Goal: Obtain resource: Obtain resource

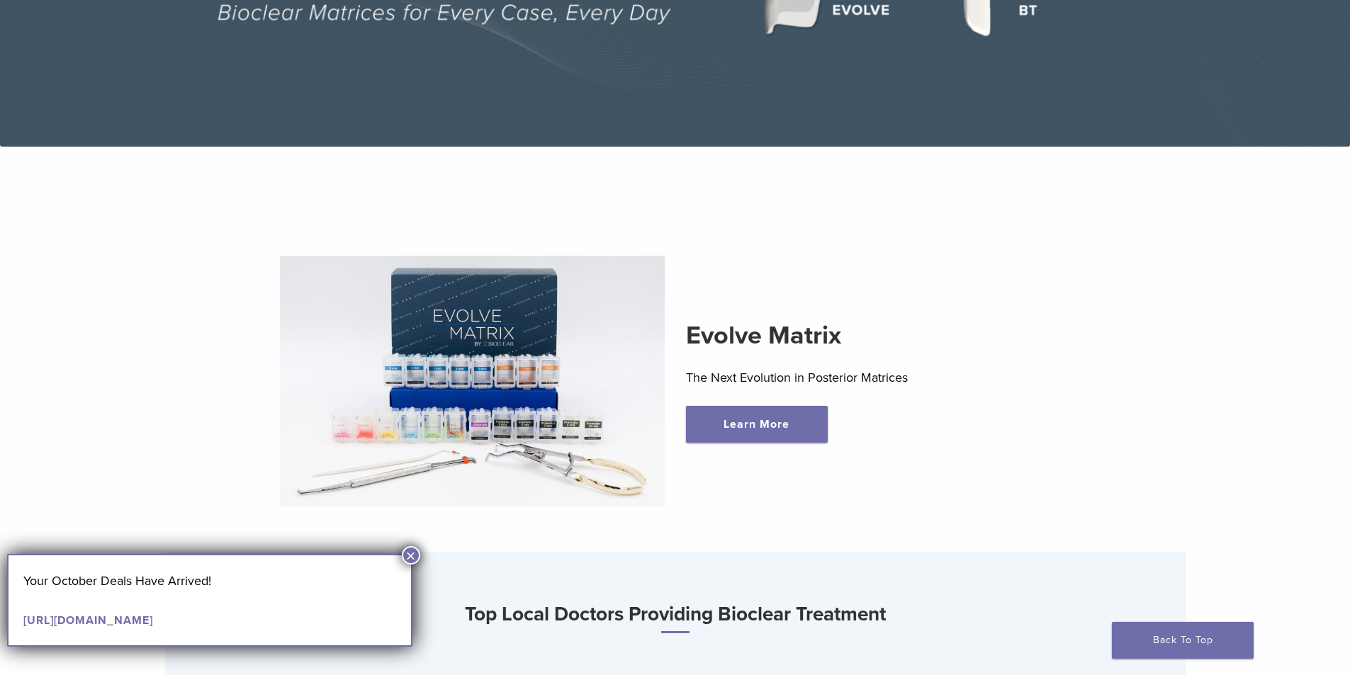
scroll to position [638, 0]
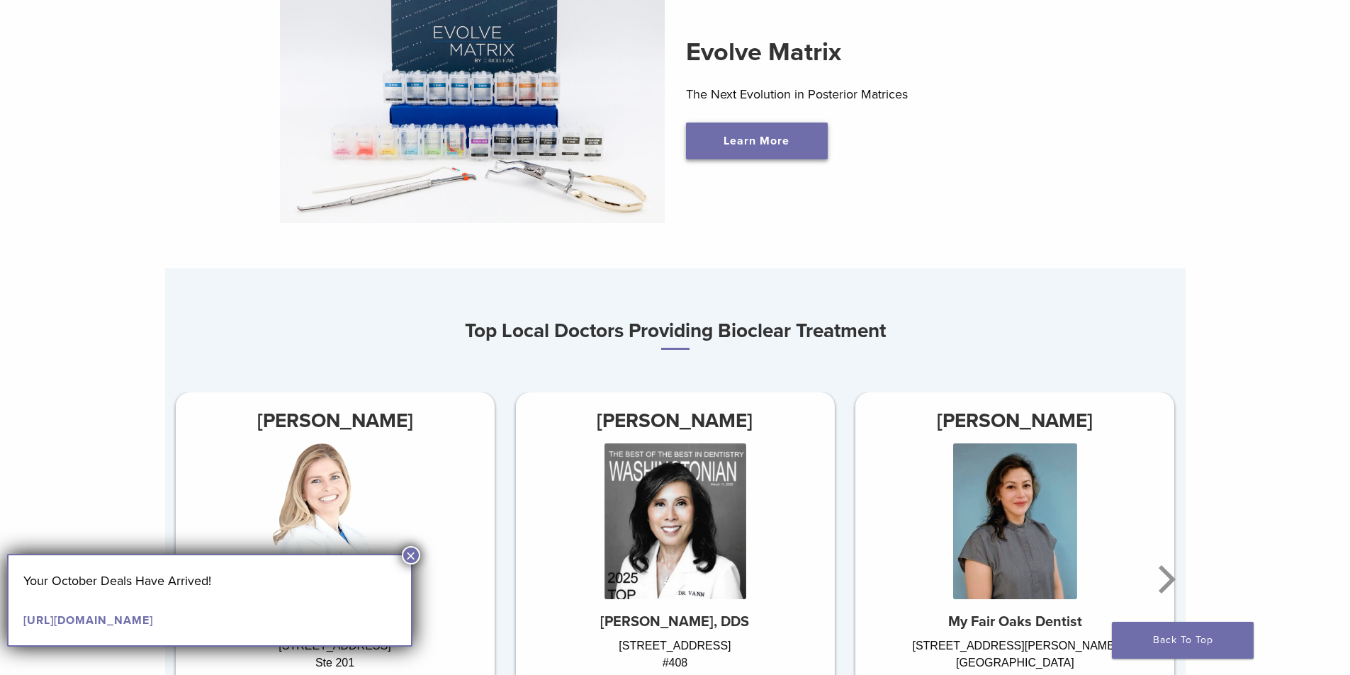
click at [761, 132] on link "Learn More" at bounding box center [757, 141] width 142 height 37
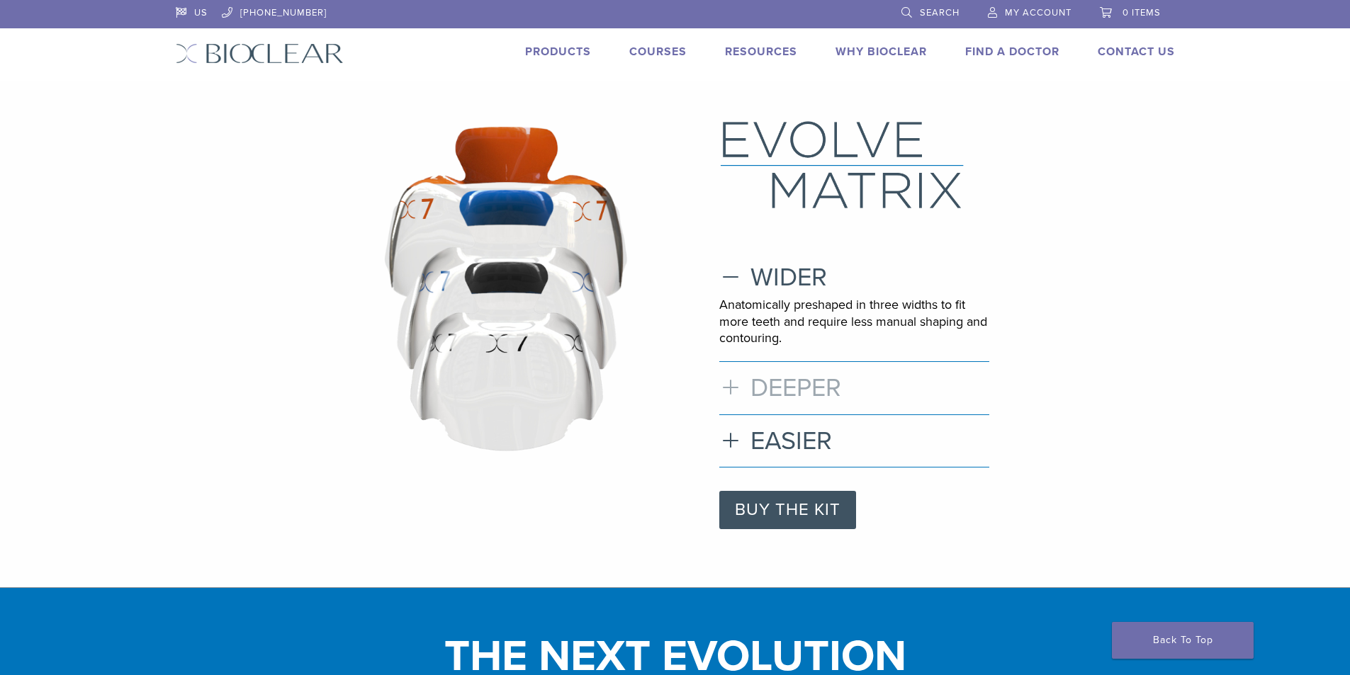
click at [735, 385] on h3 "DEEPER" at bounding box center [854, 388] width 270 height 30
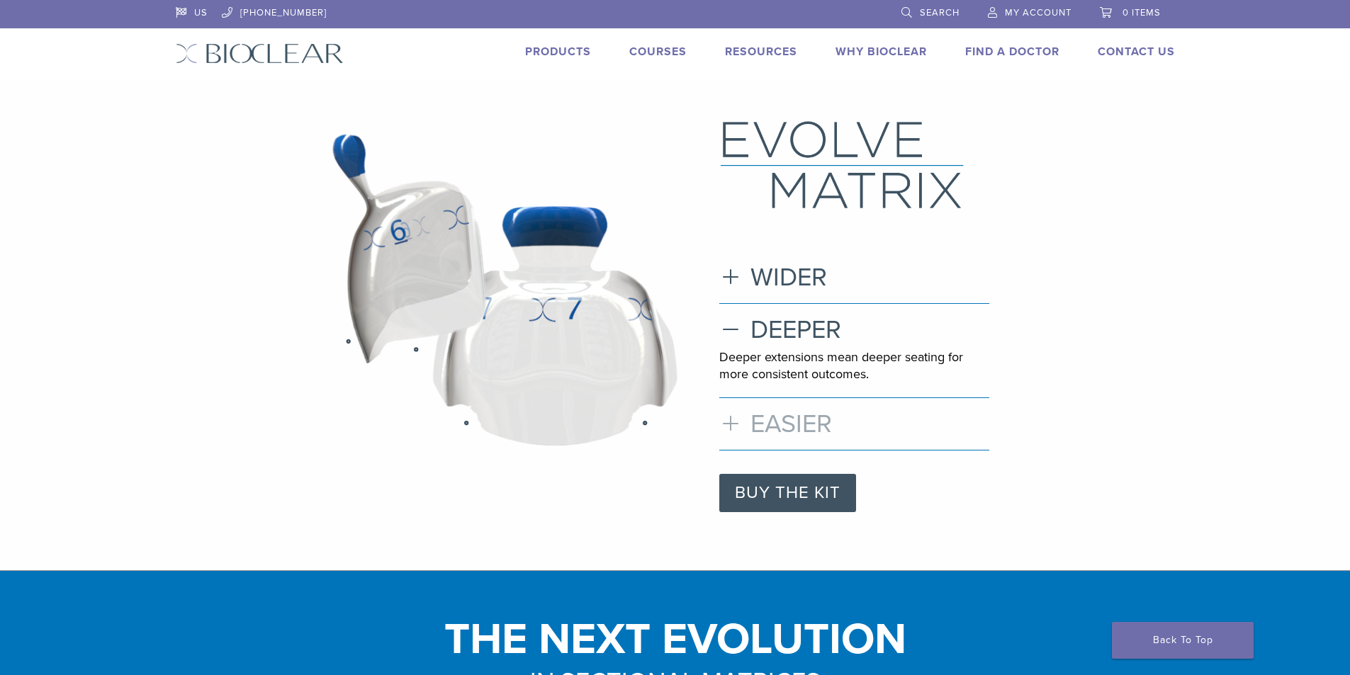
click at [728, 419] on h3 "EASIER" at bounding box center [854, 424] width 270 height 30
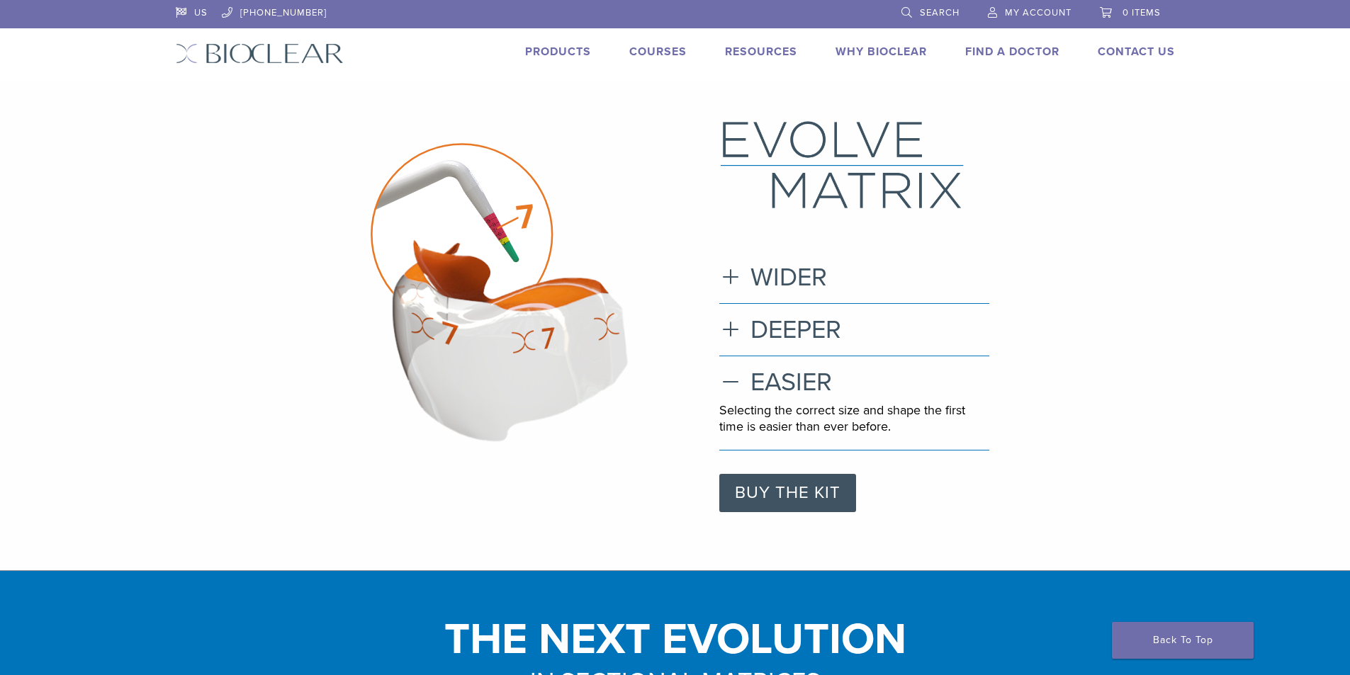
drag, startPoint x: 674, startPoint y: 373, endPoint x: 646, endPoint y: 121, distance: 253.0
click at [849, 57] on link "Why Bioclear" at bounding box center [880, 52] width 91 height 14
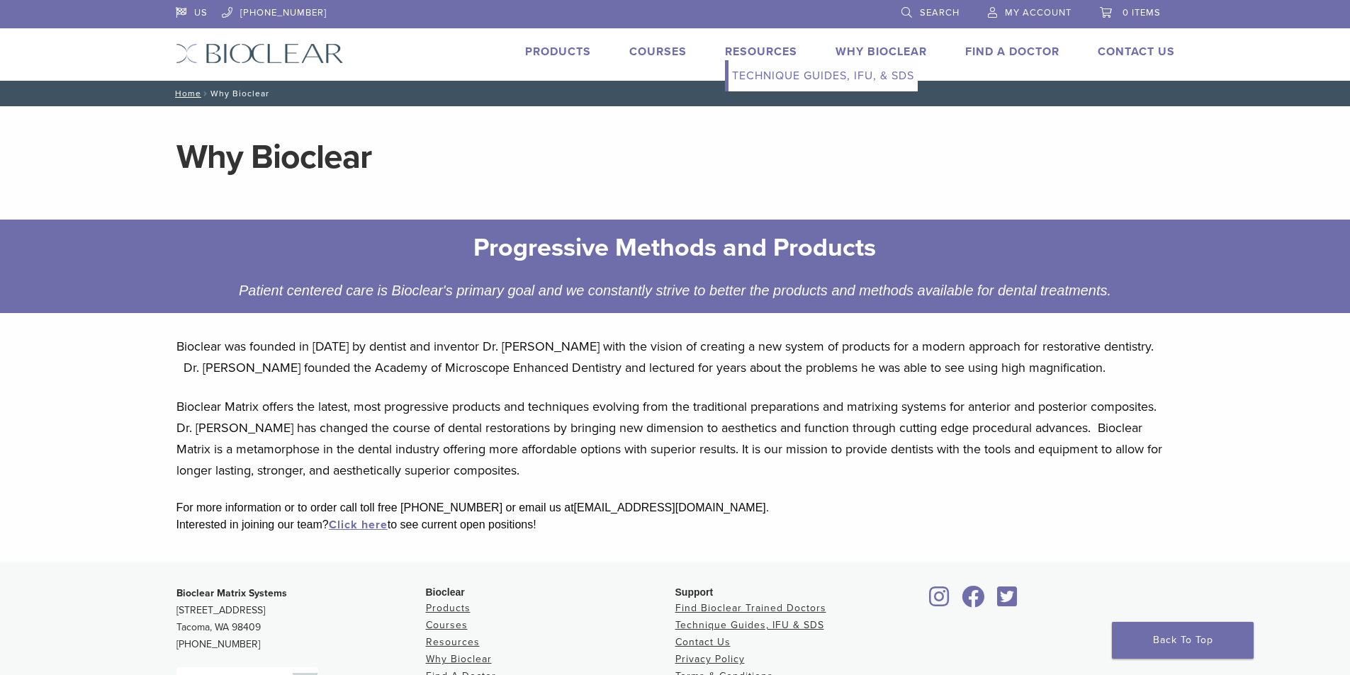
click at [784, 72] on link "Technique Guides, IFU, & SDS" at bounding box center [822, 75] width 189 height 31
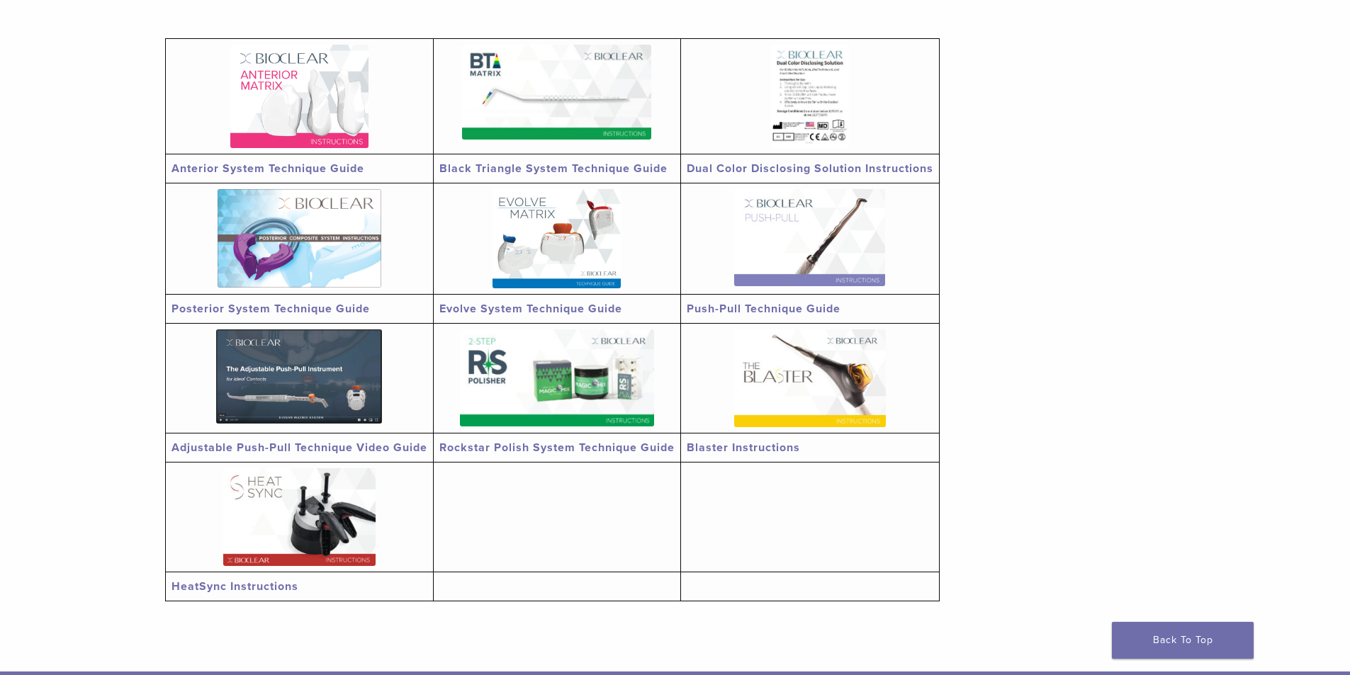
scroll to position [354, 0]
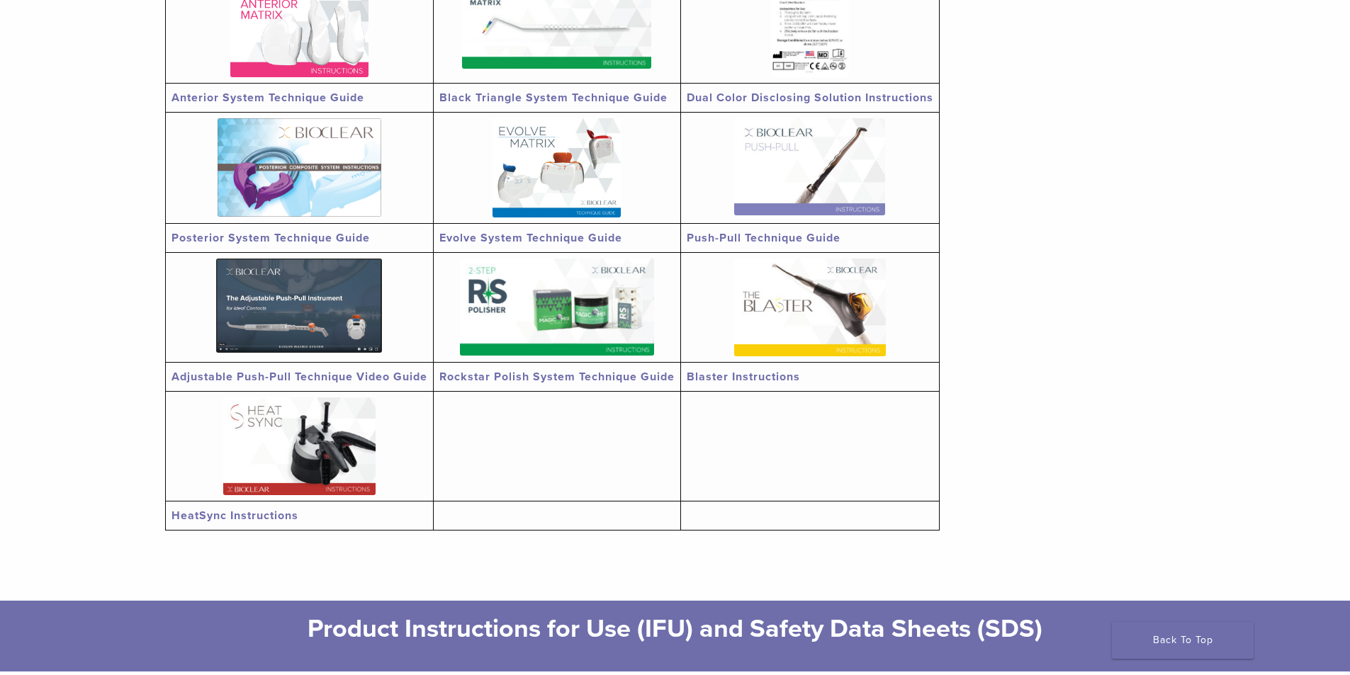
click at [343, 235] on link "Posterior System Technique Guide" at bounding box center [270, 238] width 198 height 14
